Goal: Transaction & Acquisition: Obtain resource

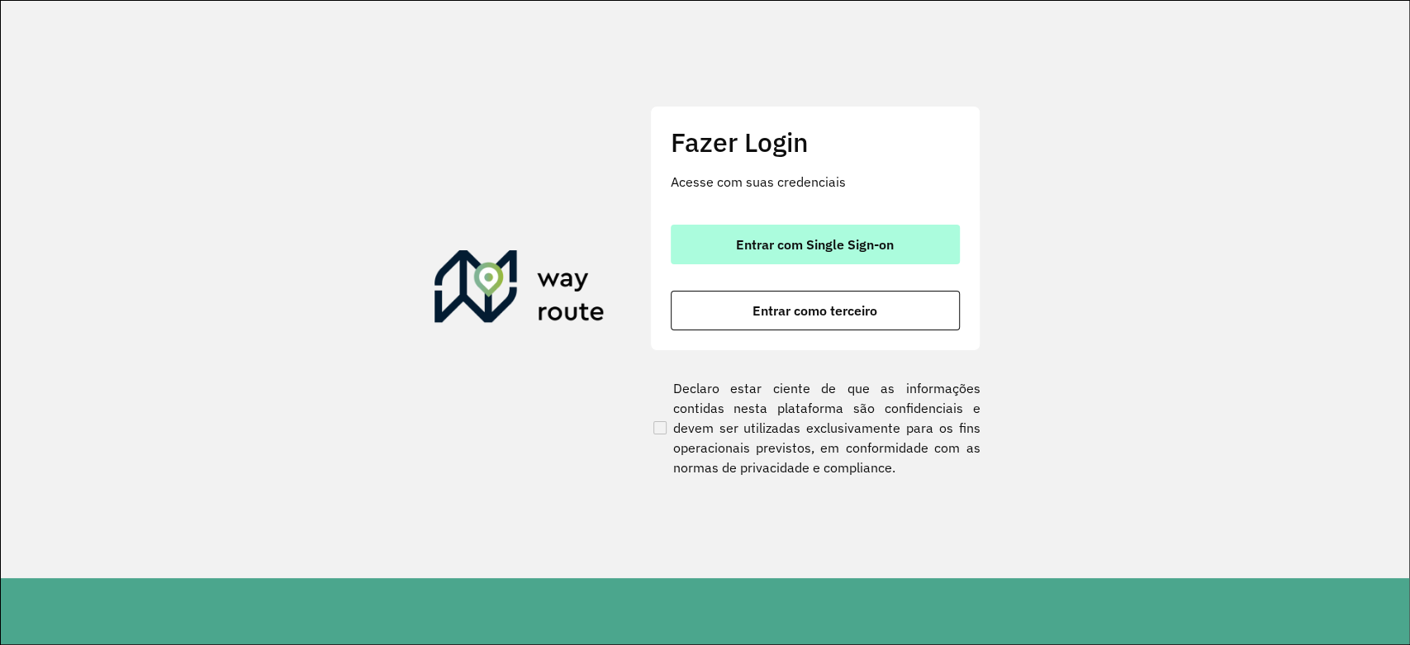
click at [830, 239] on span "Entrar com Single Sign-on" at bounding box center [815, 244] width 158 height 13
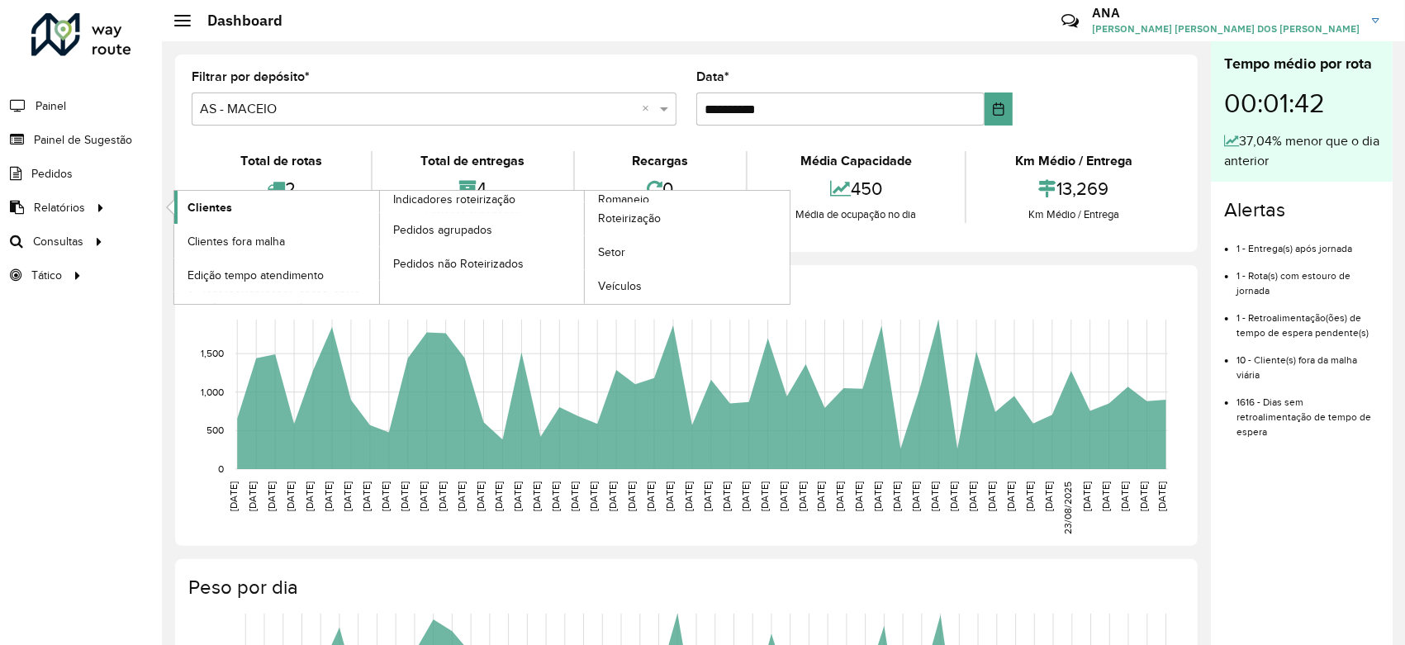
click at [205, 210] on span "Clientes" at bounding box center [210, 207] width 45 height 17
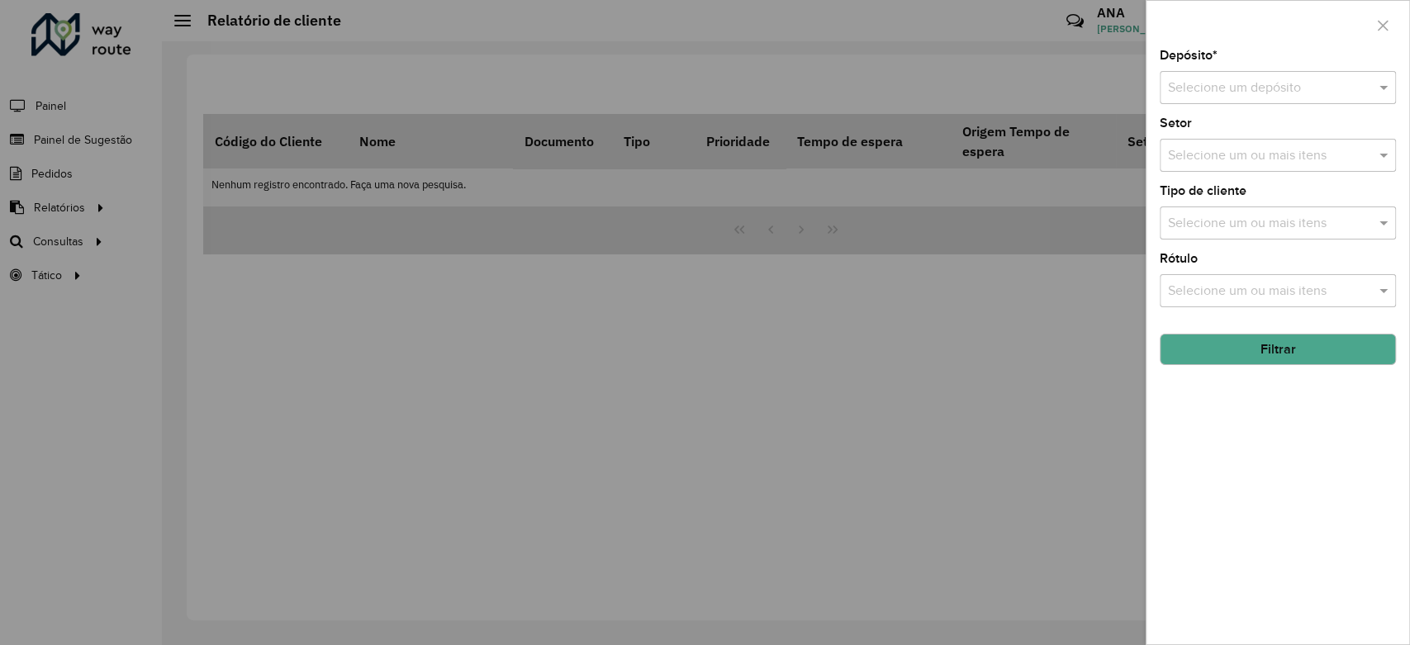
click at [1242, 82] on input "text" at bounding box center [1261, 88] width 187 height 20
click at [1222, 171] on div "CDD Maceio" at bounding box center [1278, 164] width 235 height 28
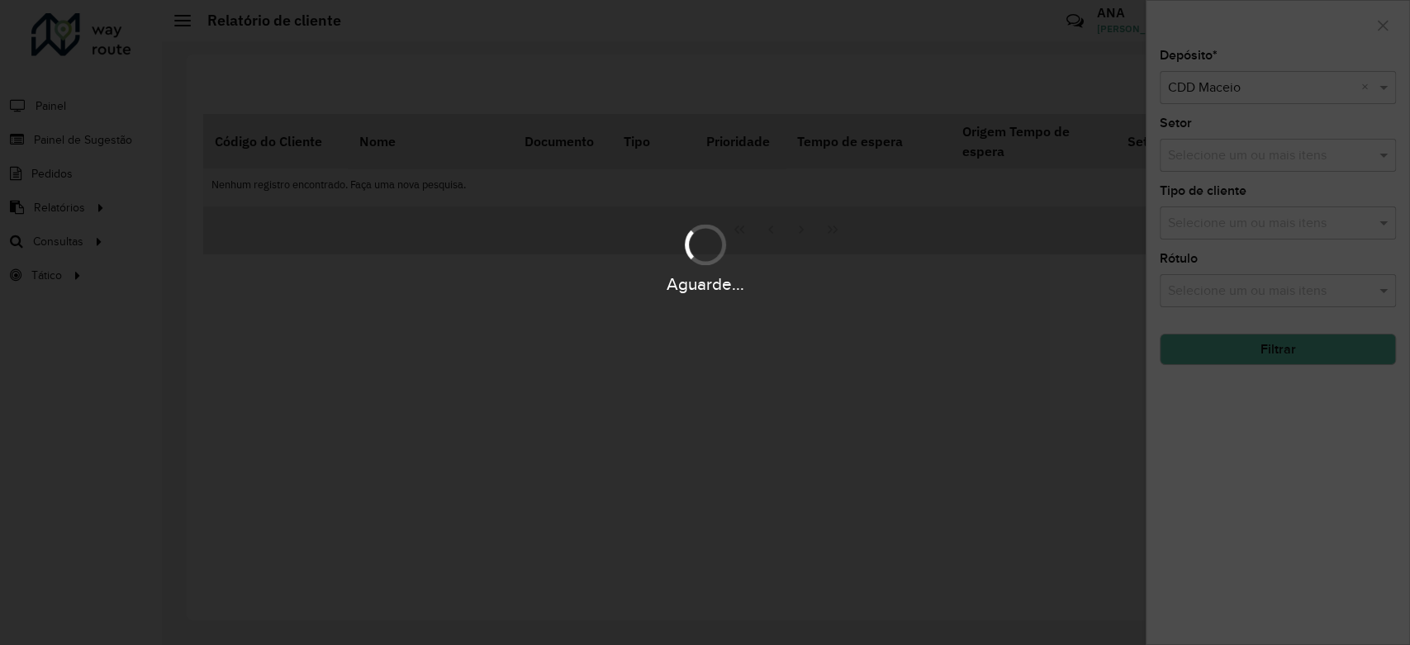
click at [1249, 362] on div "Aguarde..." at bounding box center [705, 322] width 1410 height 645
click at [1257, 361] on div "Aguarde..." at bounding box center [705, 322] width 1410 height 645
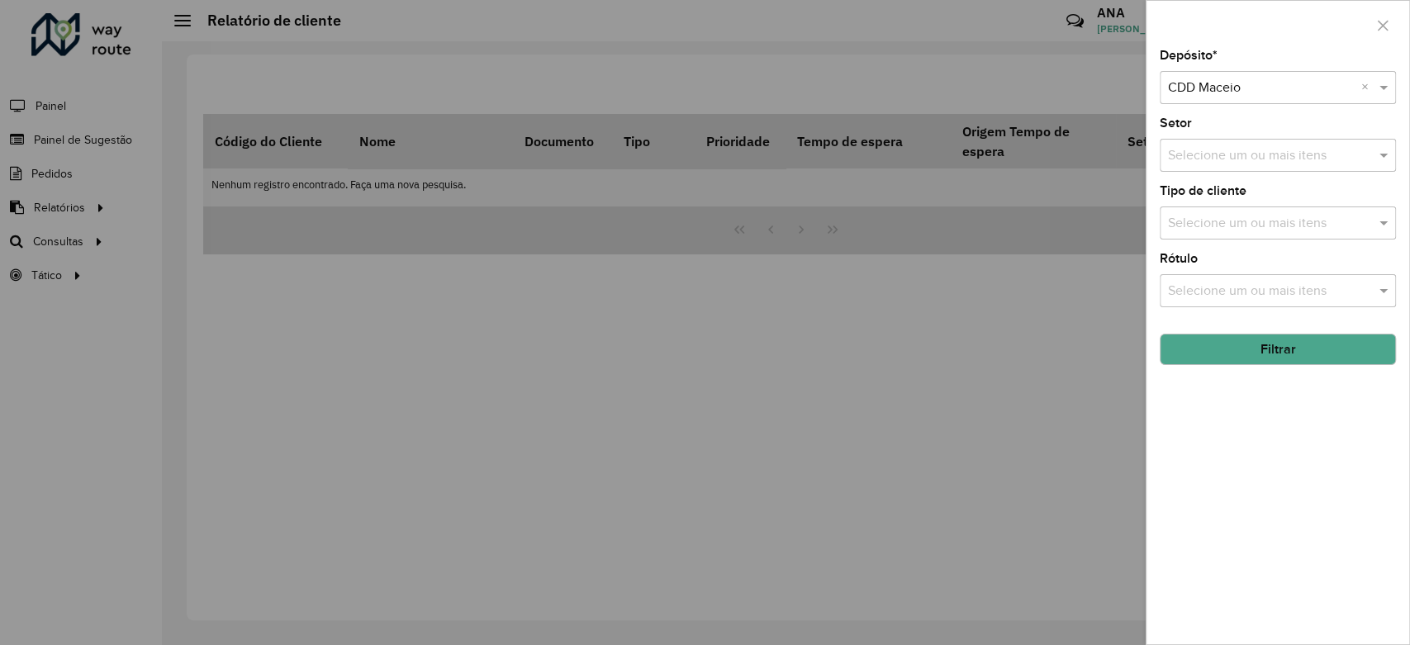
click at [1247, 371] on div "Depósito * Selecione um depósito × CDD Maceio × Setor Selecione um ou mais iten…" at bounding box center [1278, 347] width 263 height 595
click at [1259, 349] on button "Filtrar" at bounding box center [1278, 349] width 236 height 31
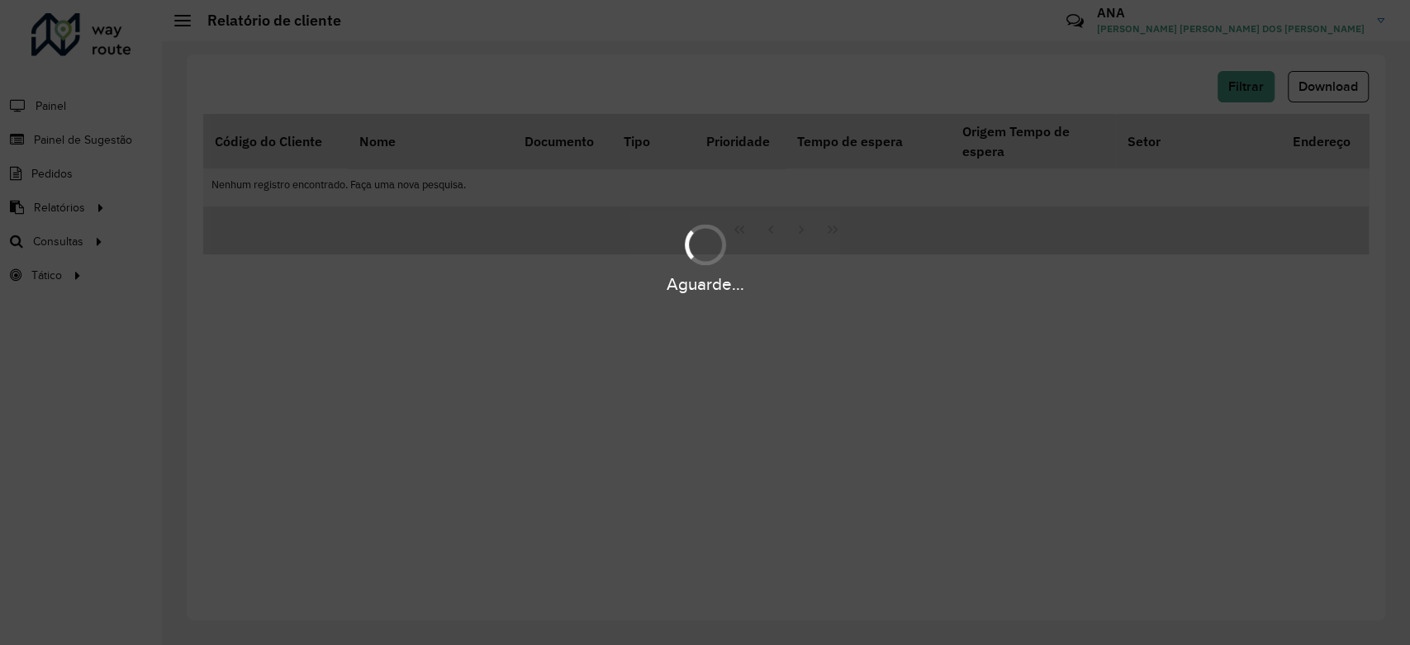
click at [1338, 88] on div "Aguarde..." at bounding box center [705, 322] width 1410 height 645
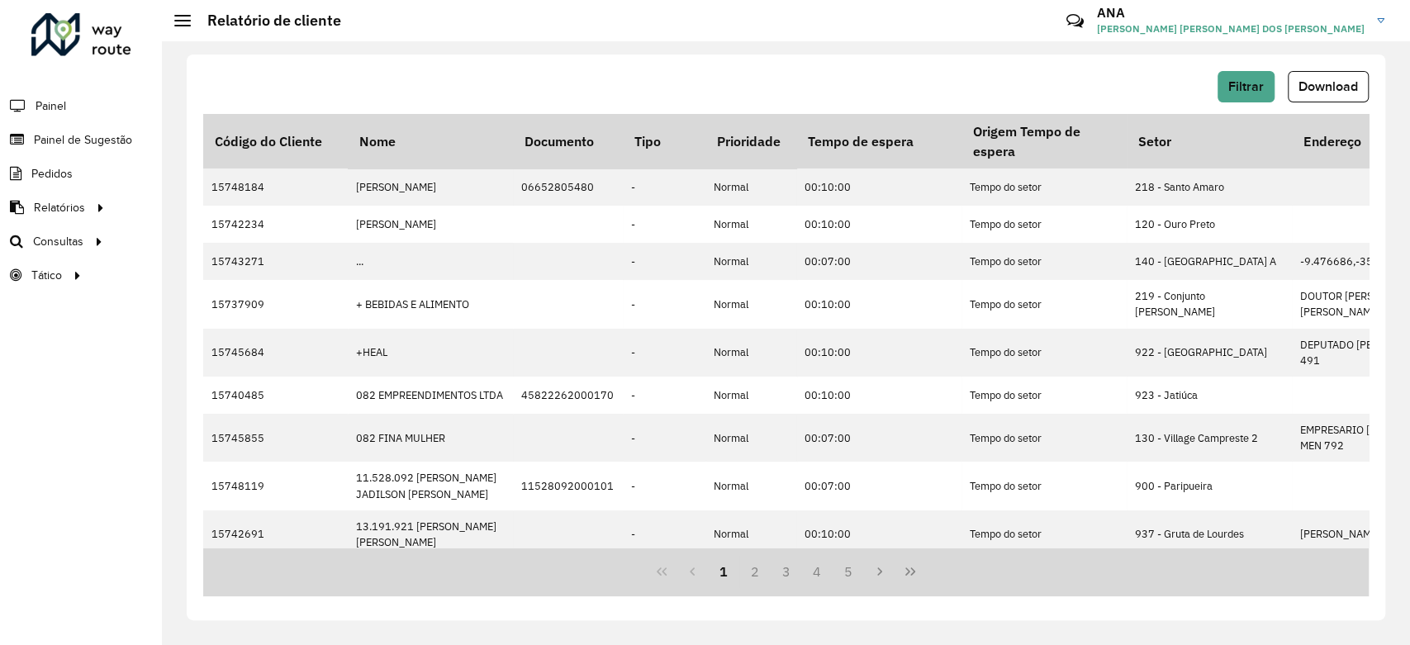
click at [1312, 77] on button "Download" at bounding box center [1328, 86] width 81 height 31
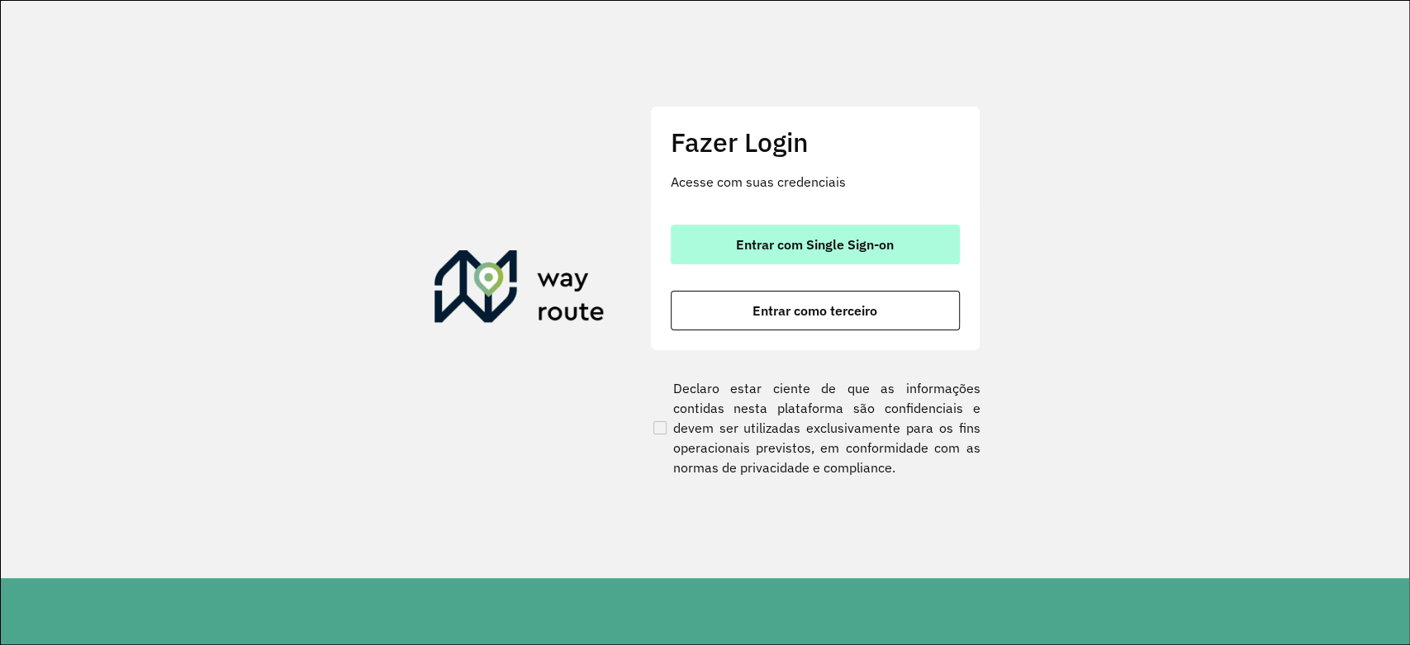
click at [852, 233] on button "Entrar com Single Sign-on" at bounding box center [815, 245] width 289 height 40
